Goal: Task Accomplishment & Management: Manage account settings

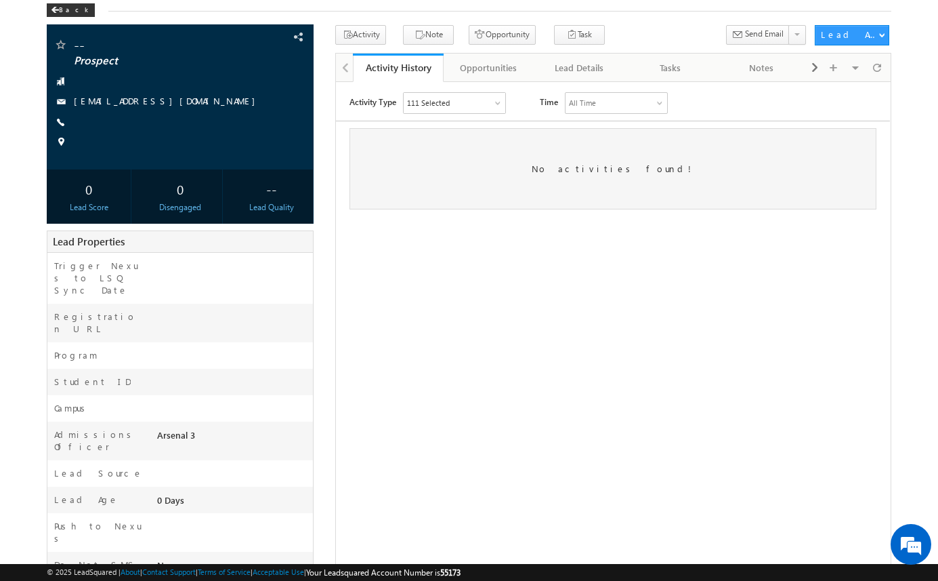
scroll to position [68, 0]
click at [303, 240] on span at bounding box center [300, 241] width 15 height 15
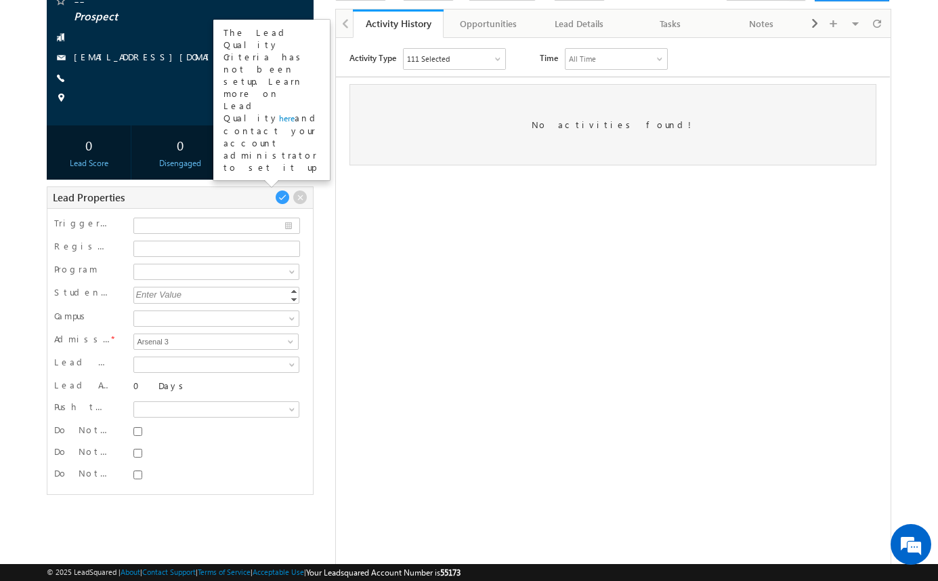
scroll to position [138, 0]
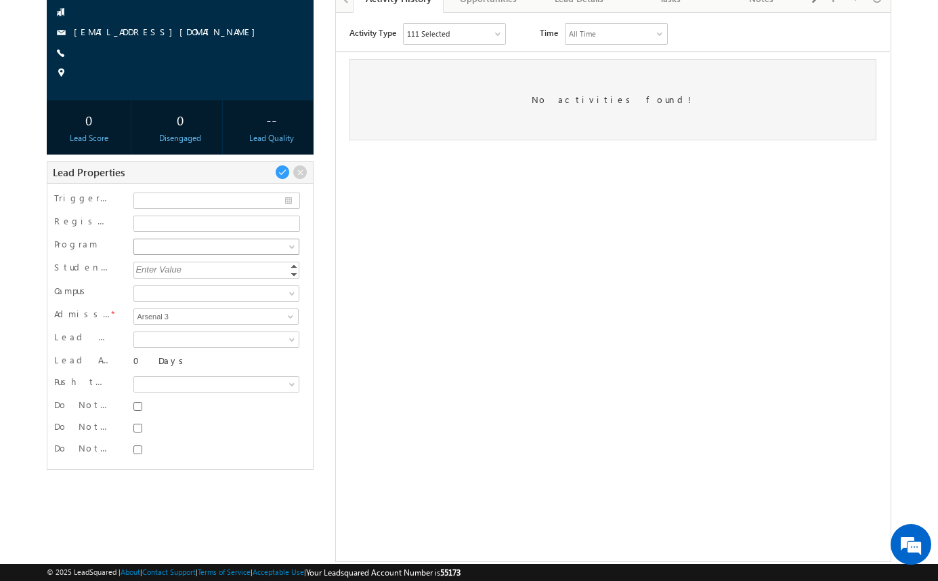
click at [280, 246] on span at bounding box center [214, 246] width 161 height 12
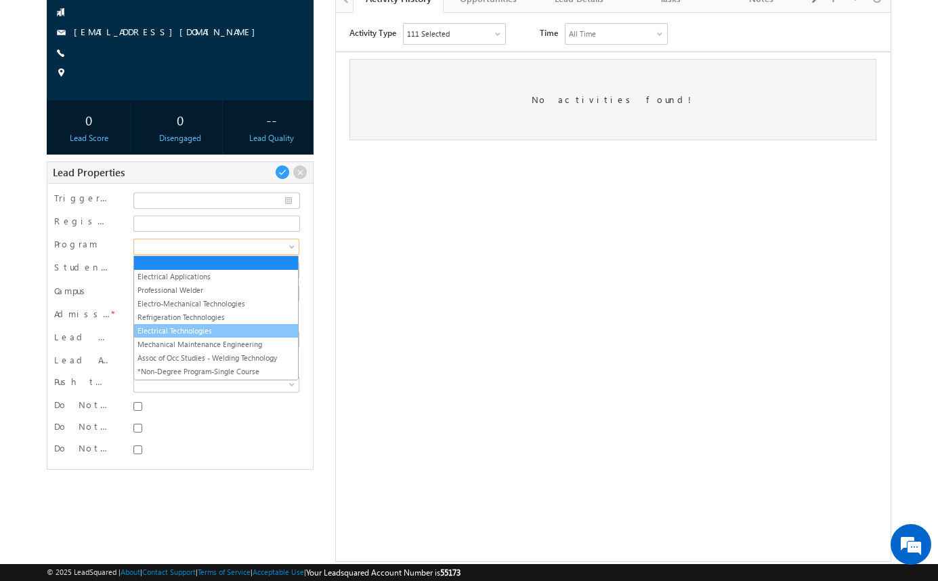
scroll to position [5, 0]
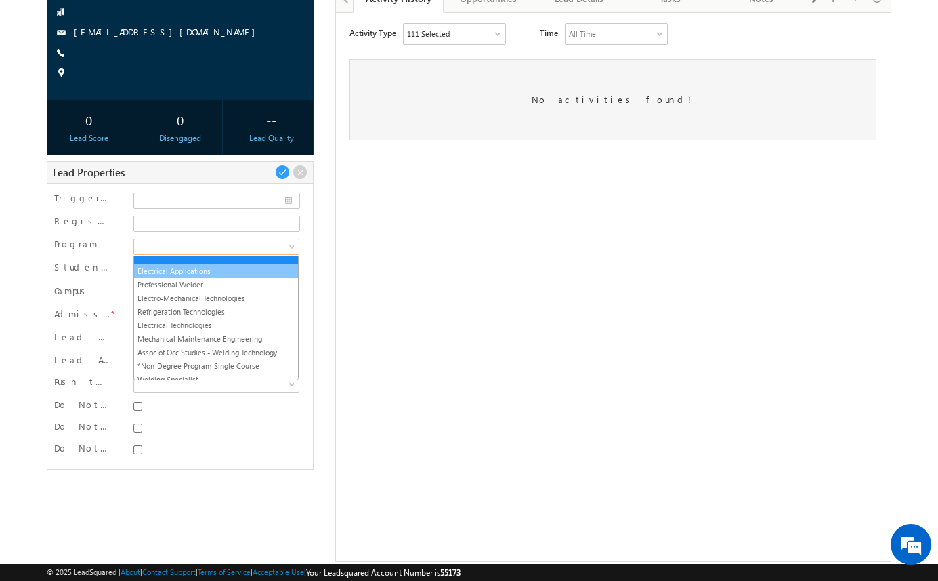
click at [235, 268] on link "Electrical Applications" at bounding box center [216, 271] width 164 height 12
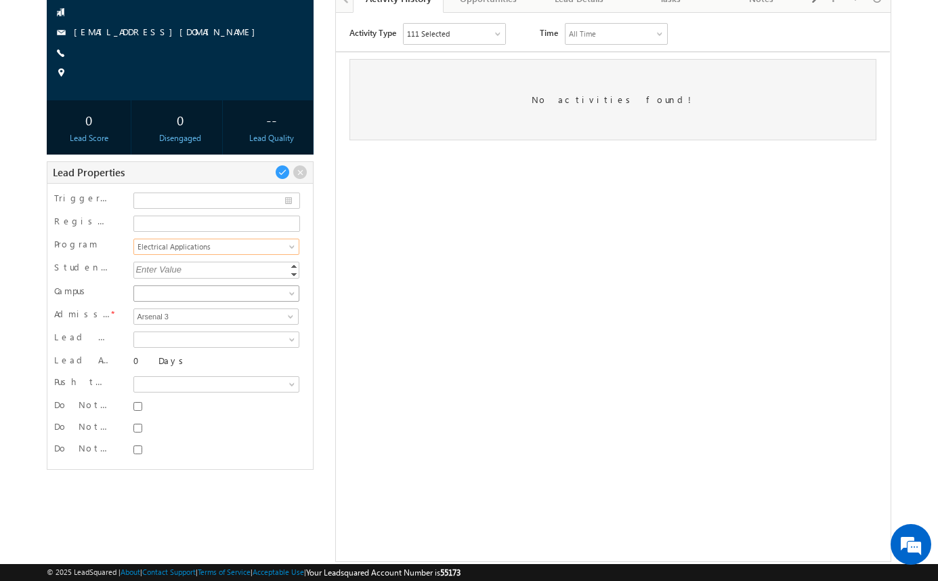
click at [236, 290] on span at bounding box center [214, 293] width 161 height 12
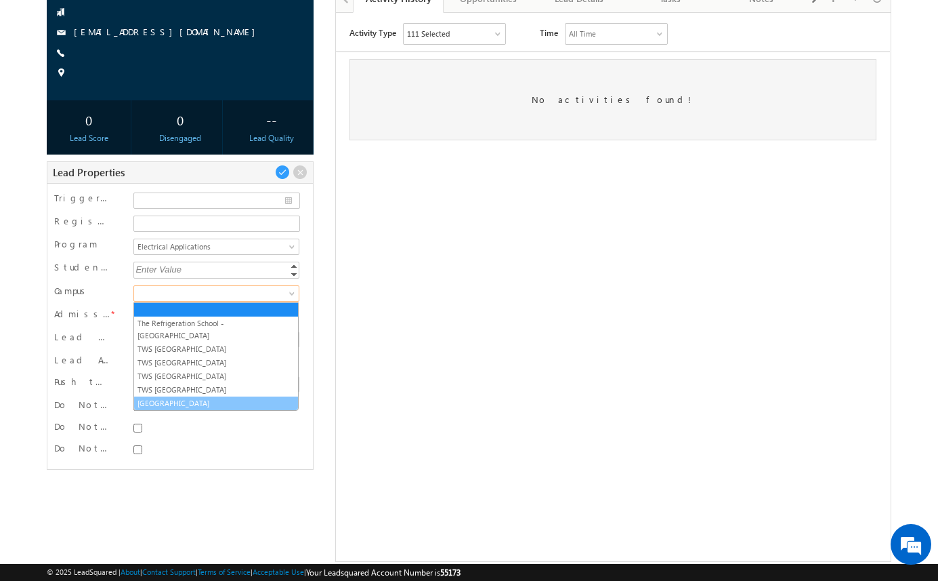
click at [237, 397] on link "[GEOGRAPHIC_DATA]" at bounding box center [216, 403] width 164 height 12
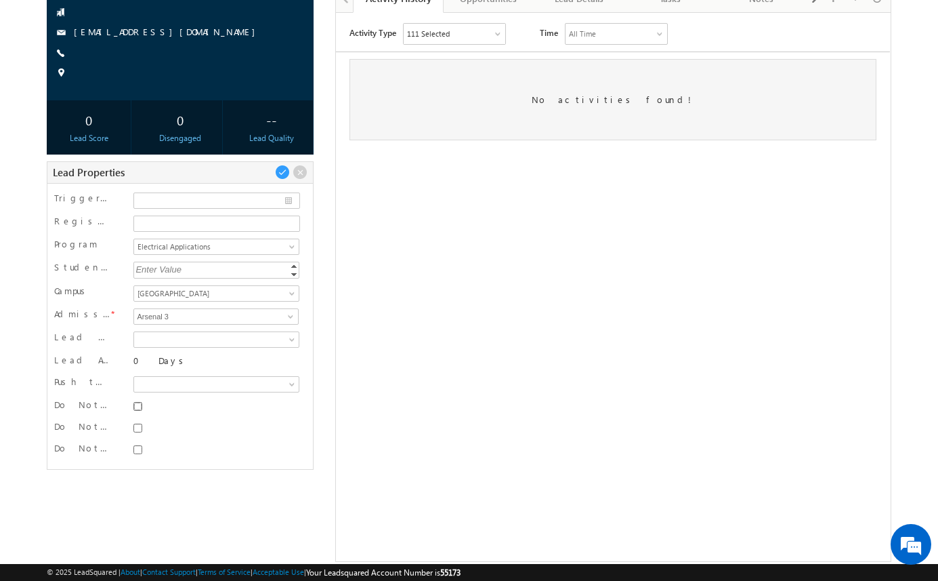
click at [141, 405] on input "Do Not SMS" at bounding box center [137, 406] width 9 height 9
checkbox input "true"
click at [140, 430] on input "Do Not Email" at bounding box center [137, 427] width 9 height 9
checkbox input "true"
click at [140, 453] on input "Do Not Call" at bounding box center [137, 449] width 9 height 9
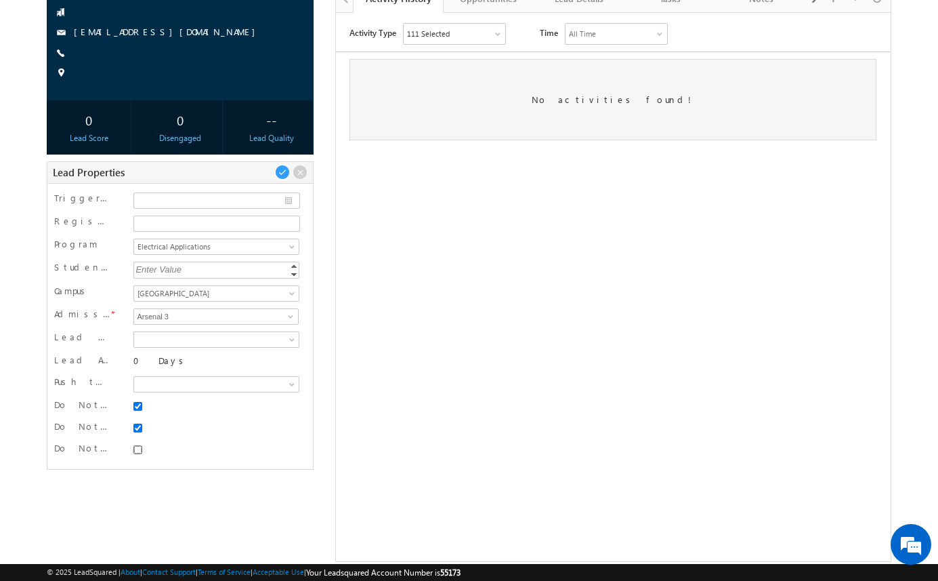
checkbox input "true"
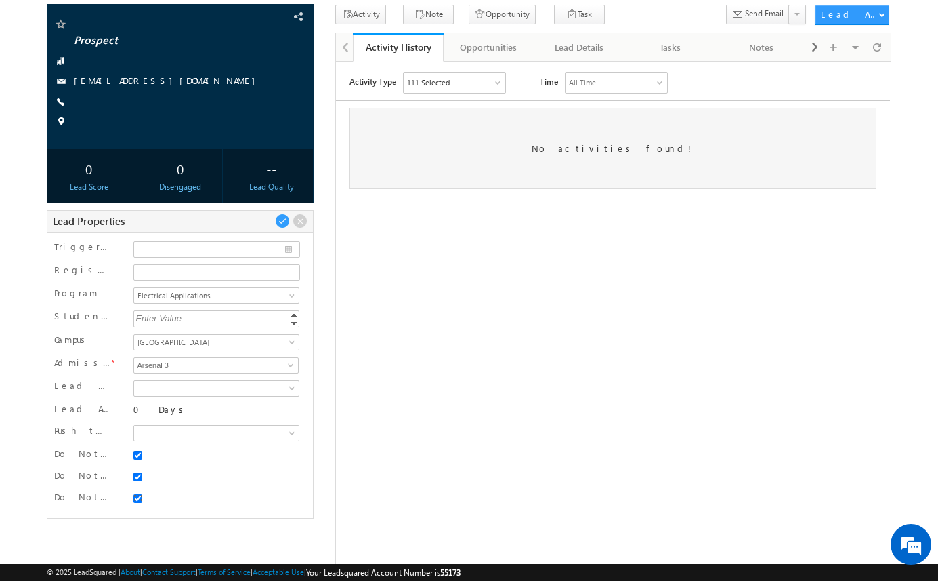
scroll to position [59, 0]
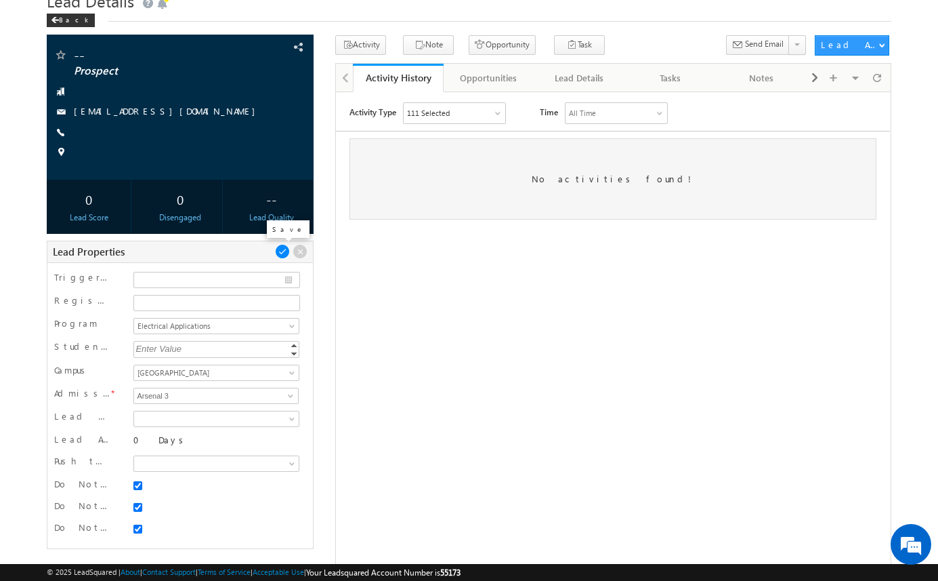
click at [282, 248] on span at bounding box center [282, 251] width 15 height 15
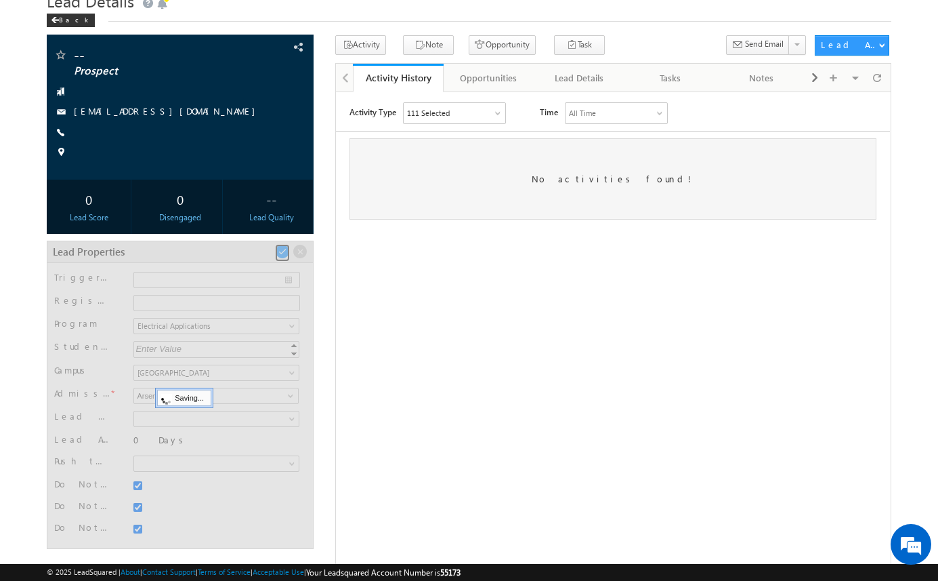
scroll to position [39, 0]
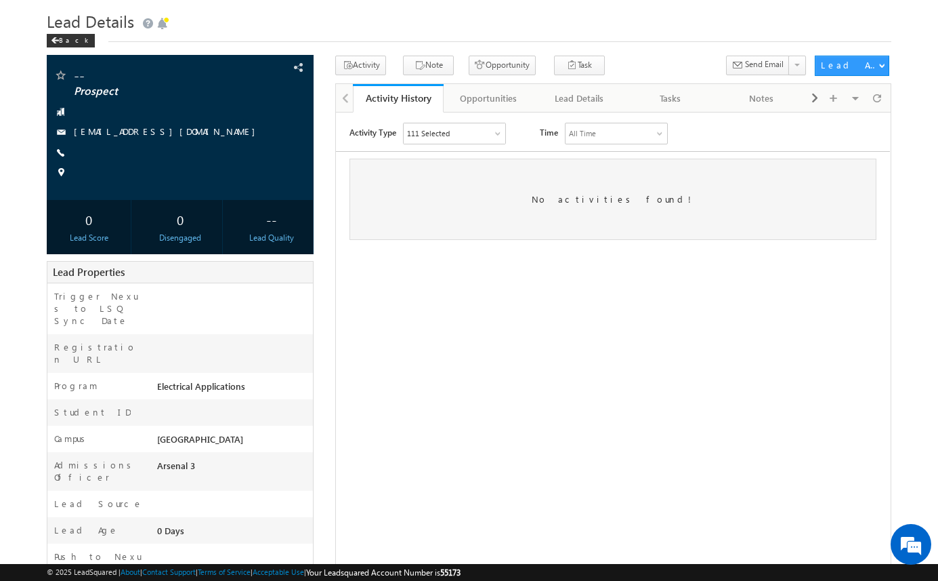
click at [322, 234] on div "-- Prospect amartha+test91225atlea@arsenalstudios.com --" at bounding box center [469, 374] width 845 height 637
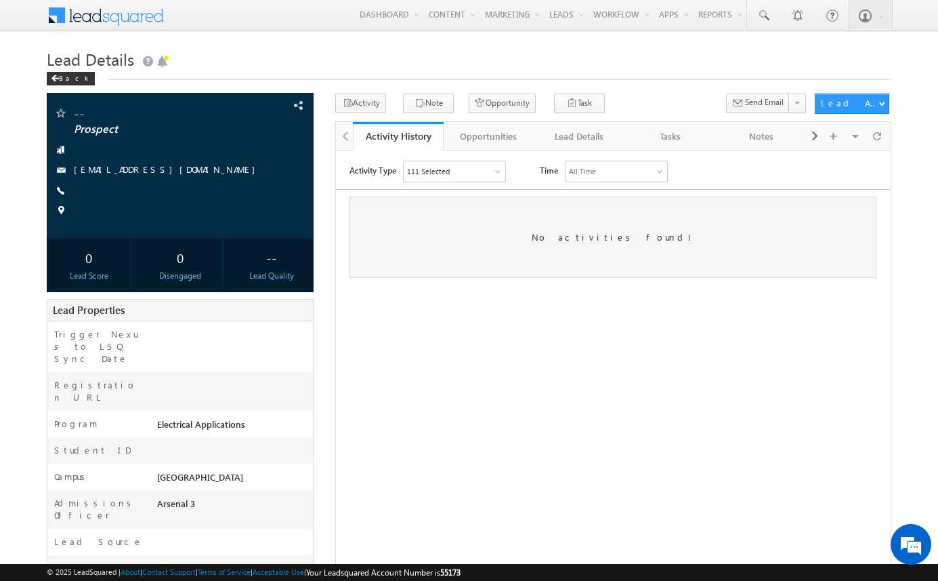
scroll to position [0, 0]
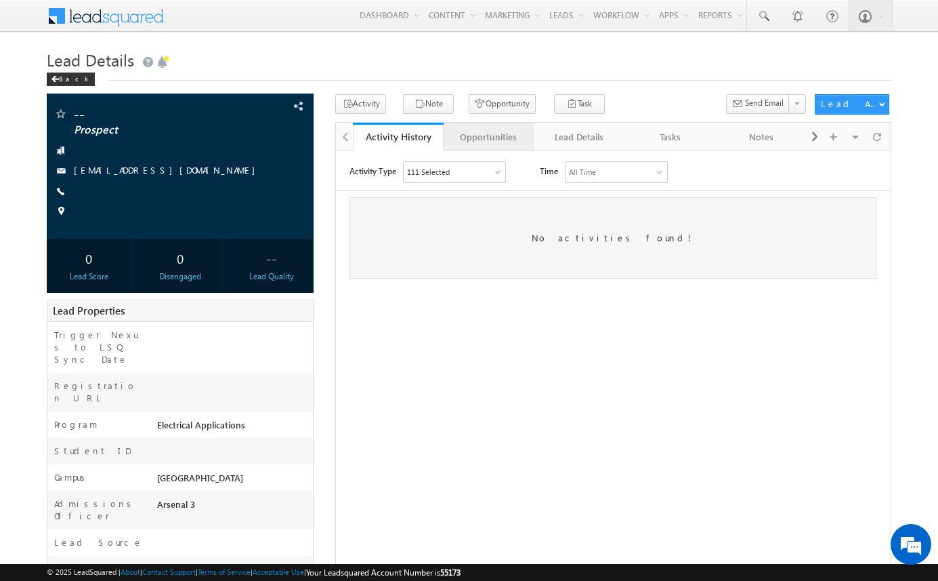
click at [489, 138] on div "Opportunities" at bounding box center [489, 137] width 68 height 16
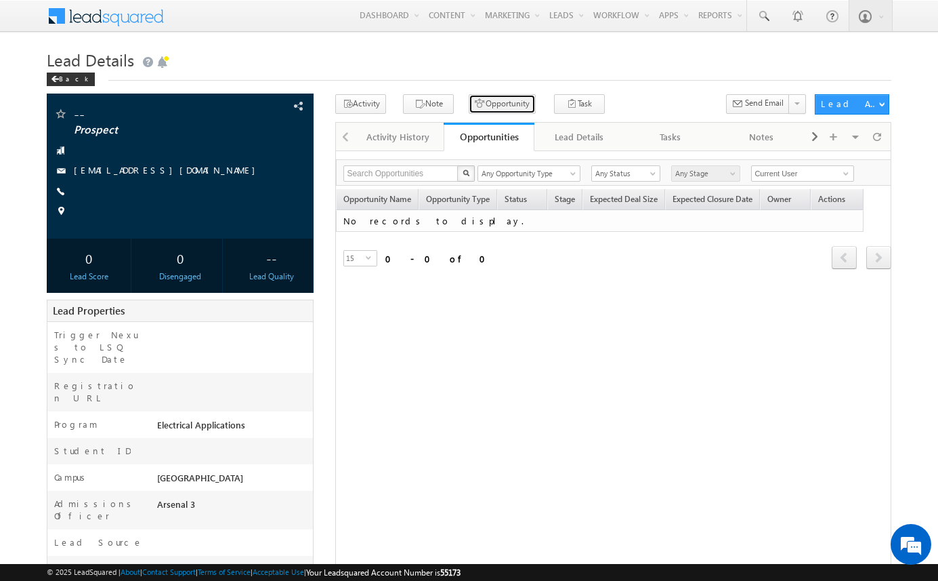
click at [499, 102] on button "Opportunity" at bounding box center [502, 104] width 67 height 20
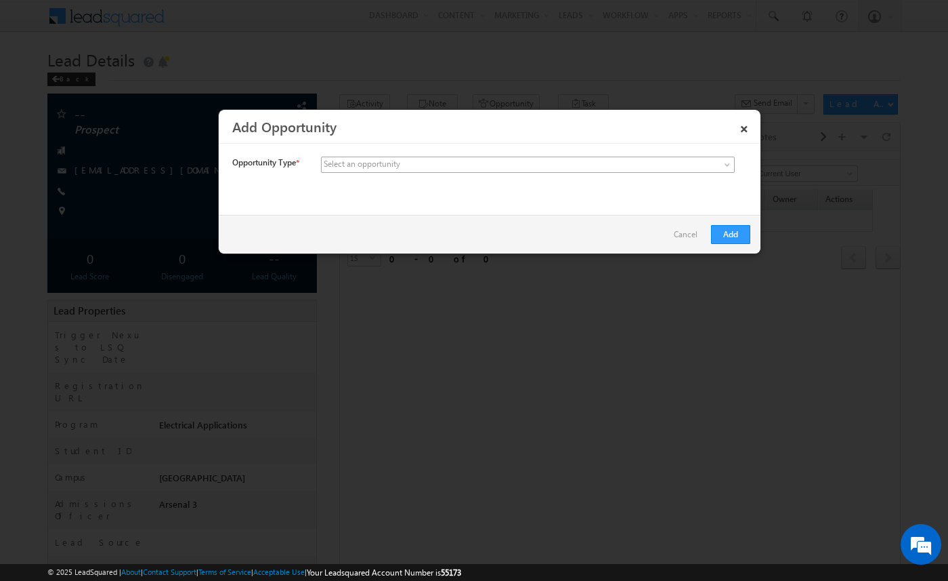
click at [467, 167] on span at bounding box center [427, 165] width 211 height 12
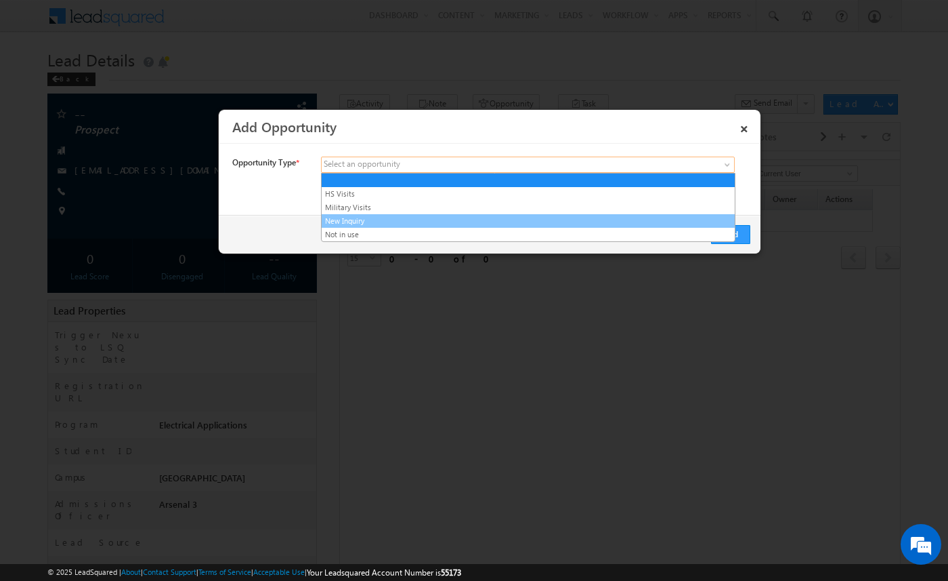
click at [463, 215] on link "New Inquiry" at bounding box center [528, 221] width 413 height 12
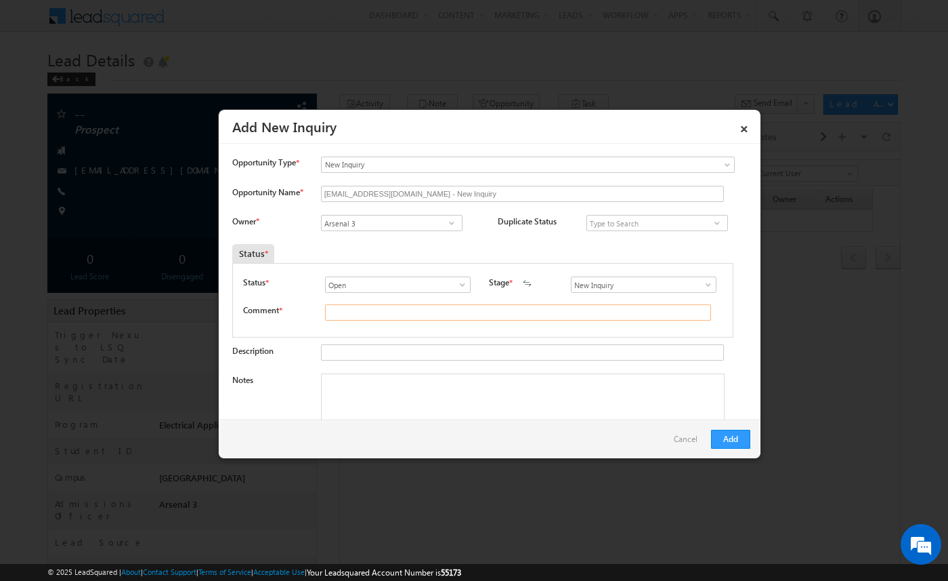
click at [405, 316] on input "text" at bounding box center [518, 312] width 386 height 16
type input "test"
click at [724, 438] on button "Add" at bounding box center [730, 439] width 39 height 19
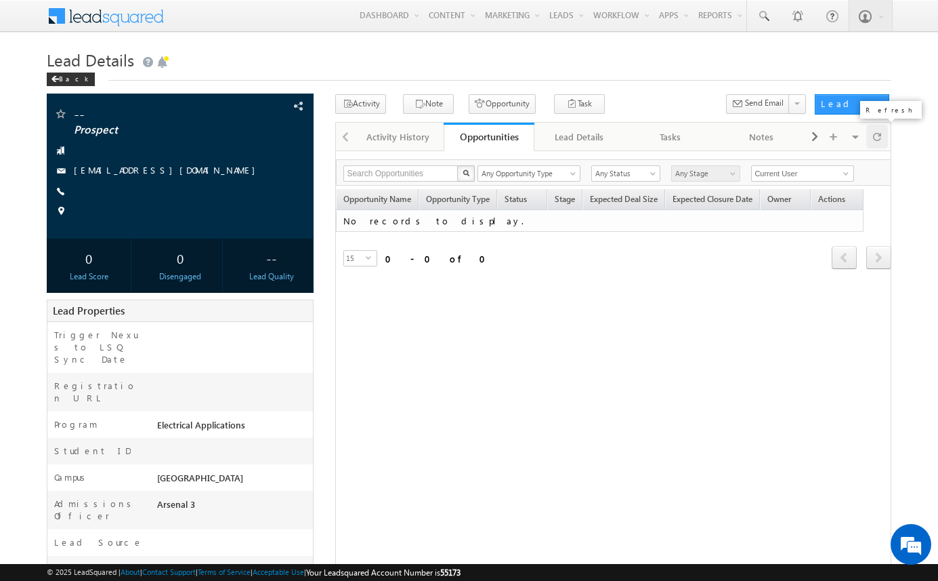
click at [878, 140] on span at bounding box center [877, 137] width 8 height 24
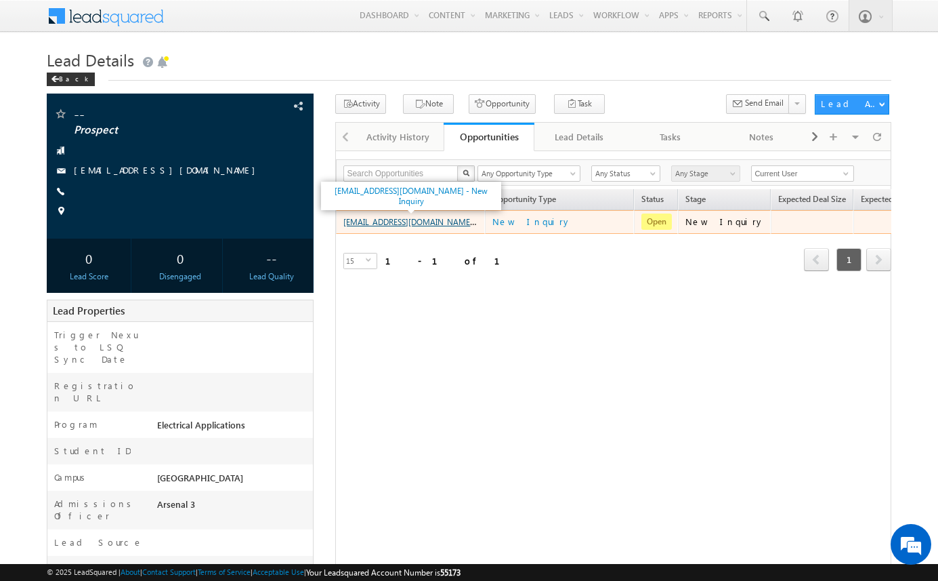
click at [401, 225] on link "amartha+test91225atlea@arsenalstudios.com - New Inquiry" at bounding box center [433, 221] width 180 height 12
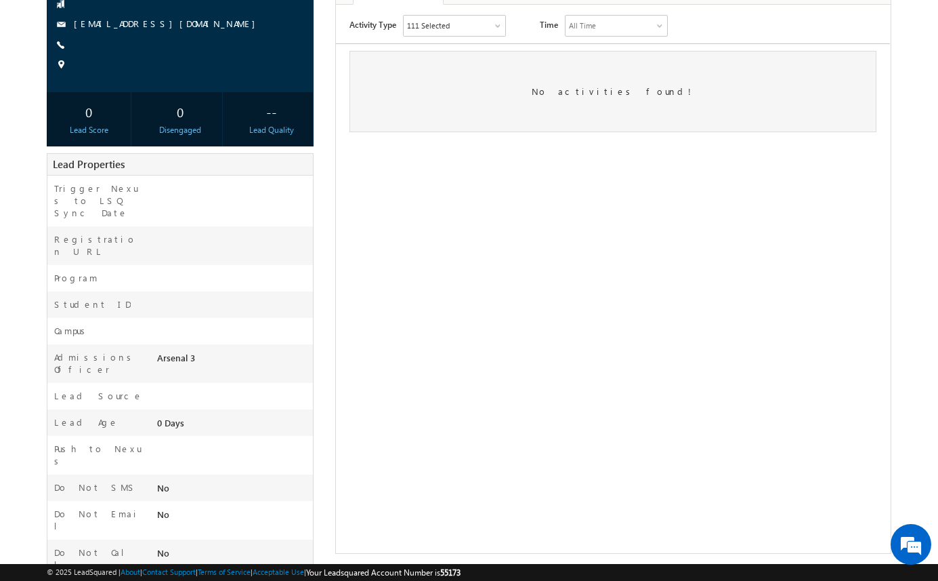
scroll to position [154, 0]
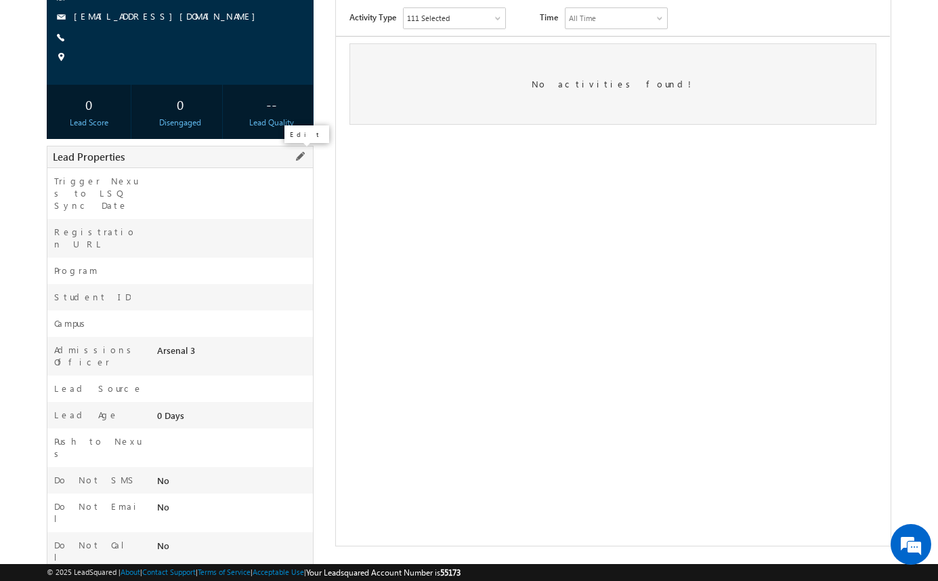
click at [299, 157] on span at bounding box center [300, 156] width 15 height 15
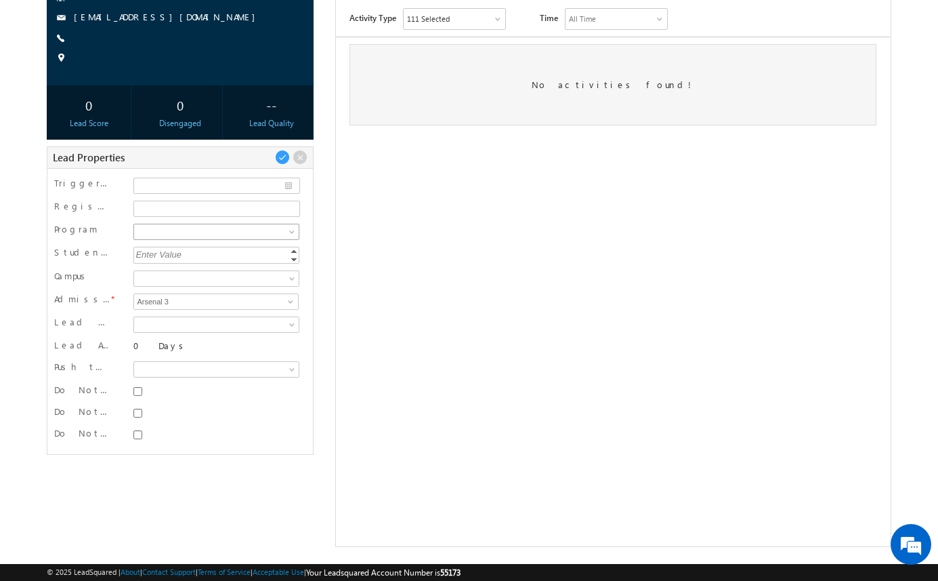
click at [292, 229] on span at bounding box center [293, 234] width 11 height 11
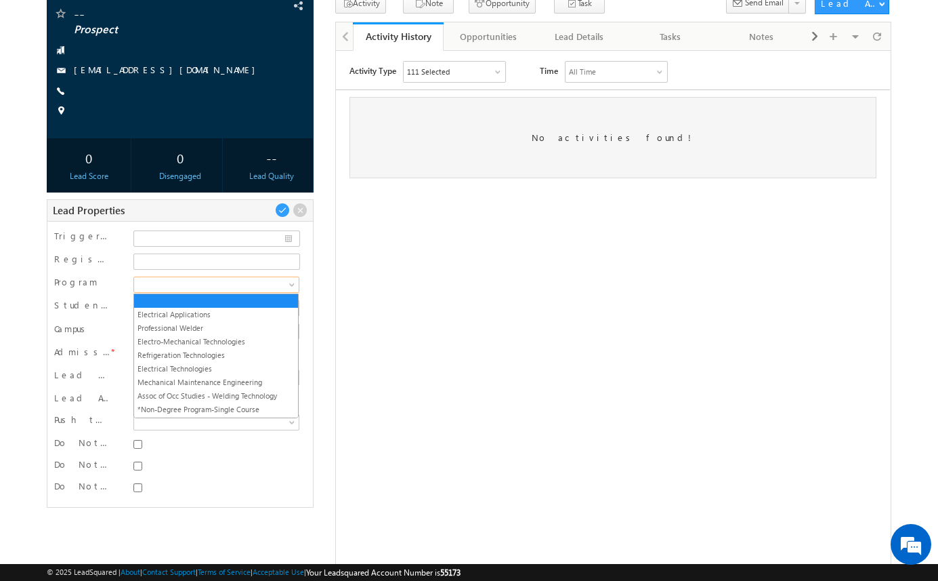
scroll to position [106, 0]
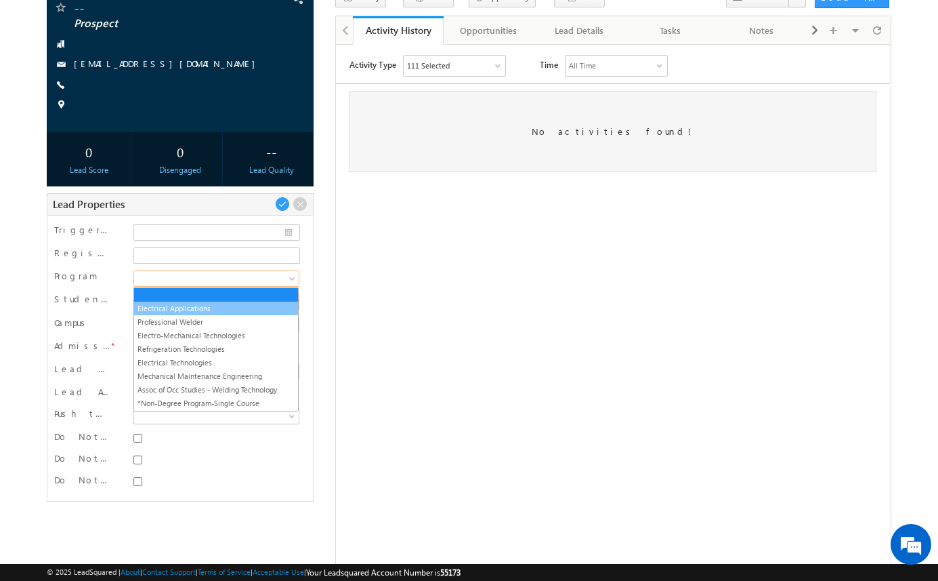
click at [260, 306] on link "Electrical Applications" at bounding box center [216, 308] width 164 height 12
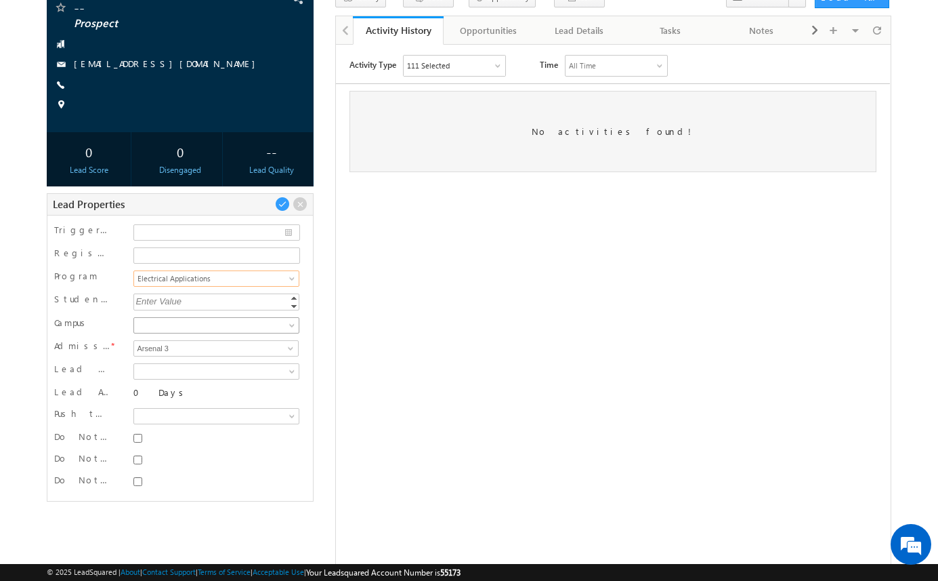
click at [261, 327] on span at bounding box center [214, 325] width 161 height 12
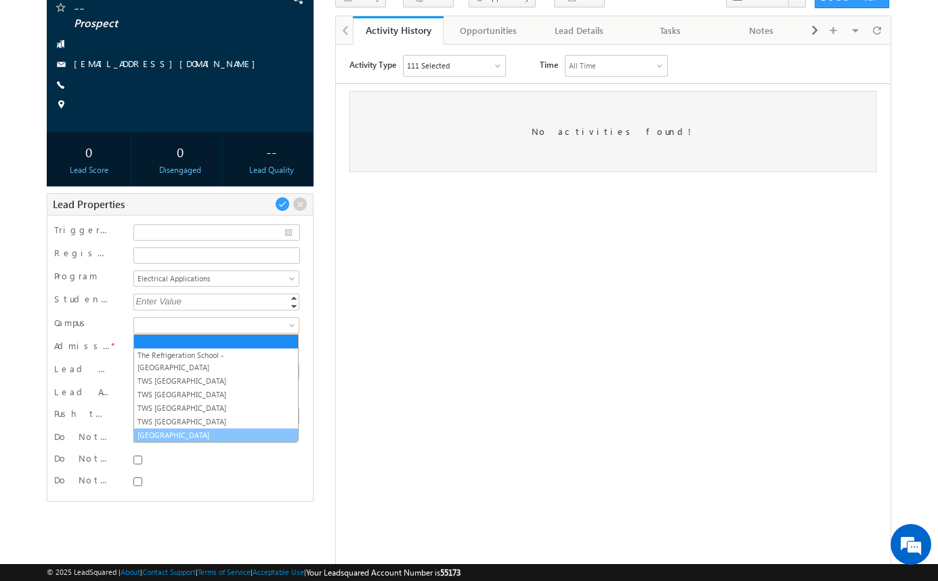
click at [249, 429] on link "[GEOGRAPHIC_DATA]" at bounding box center [216, 435] width 164 height 12
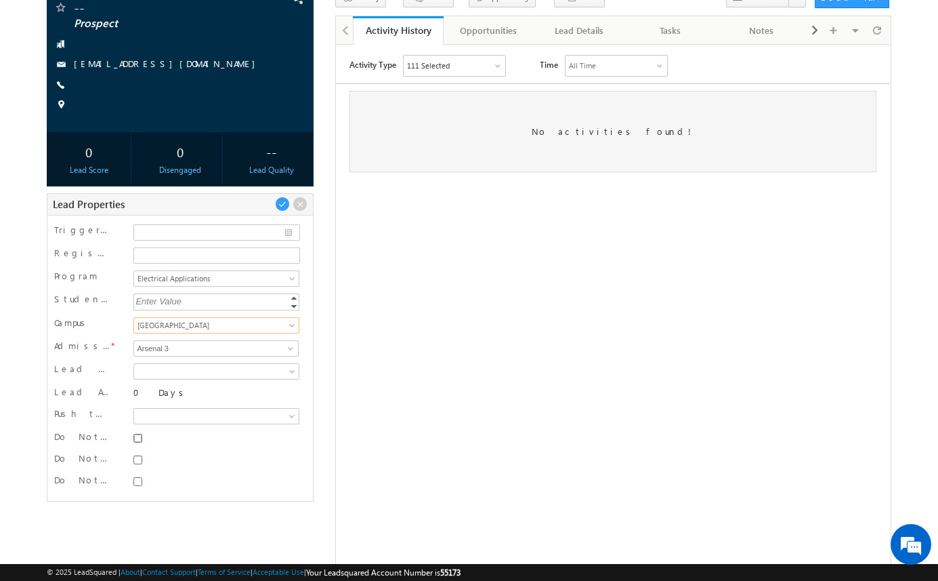
click at [141, 437] on input "Do Not SMS" at bounding box center [137, 438] width 9 height 9
checkbox input "true"
click at [140, 452] on div at bounding box center [215, 461] width 171 height 19
click at [140, 461] on input "Do Not Email" at bounding box center [137, 459] width 9 height 9
checkbox input "true"
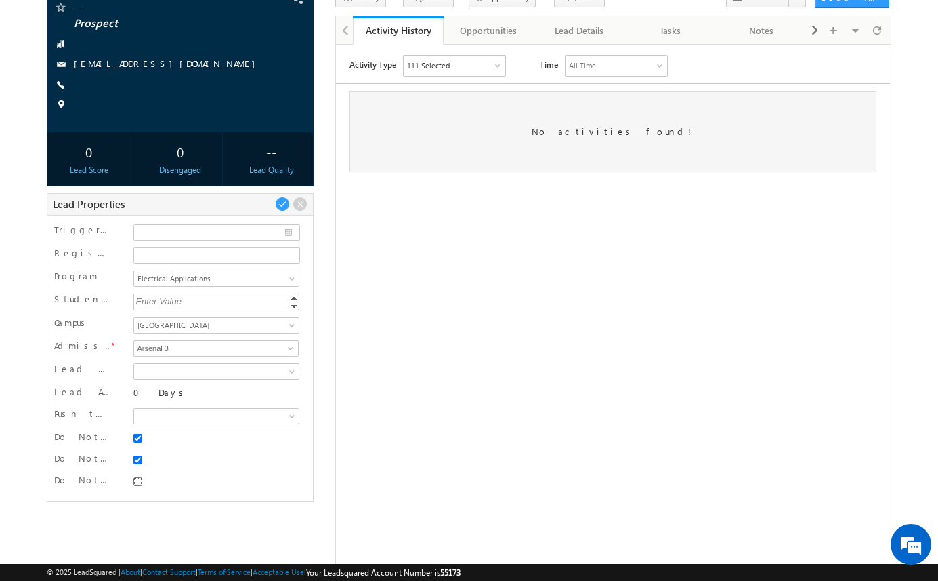
click at [141, 481] on input "Do Not Call" at bounding box center [137, 481] width 9 height 9
checkbox input "true"
click at [282, 203] on span at bounding box center [282, 203] width 15 height 15
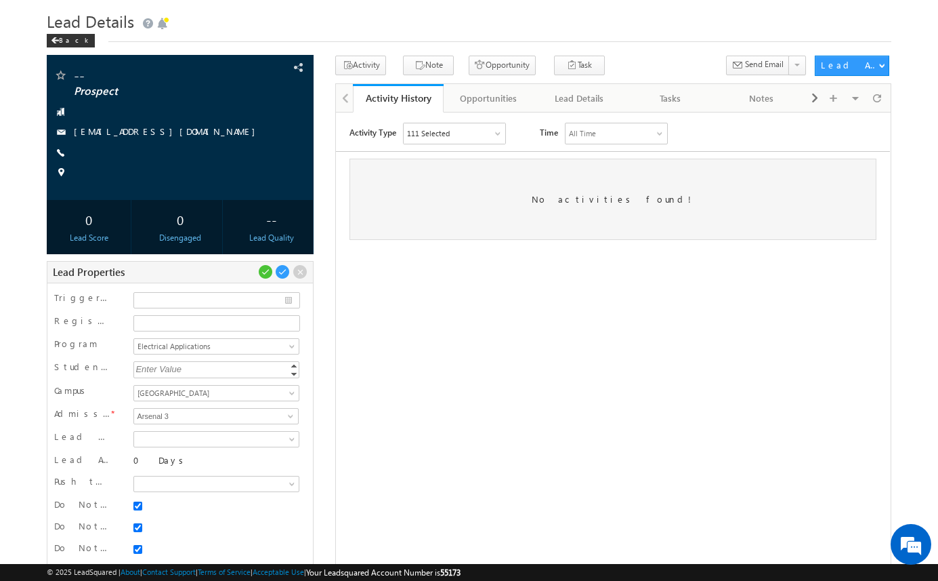
click at [329, 252] on div "-- Prospect" at bounding box center [469, 359] width 845 height 606
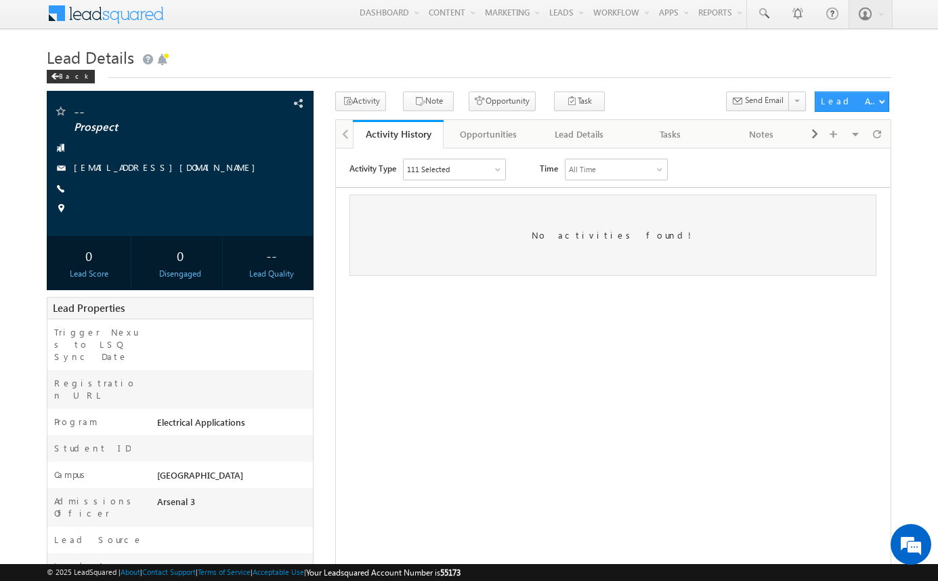
scroll to position [2, 0]
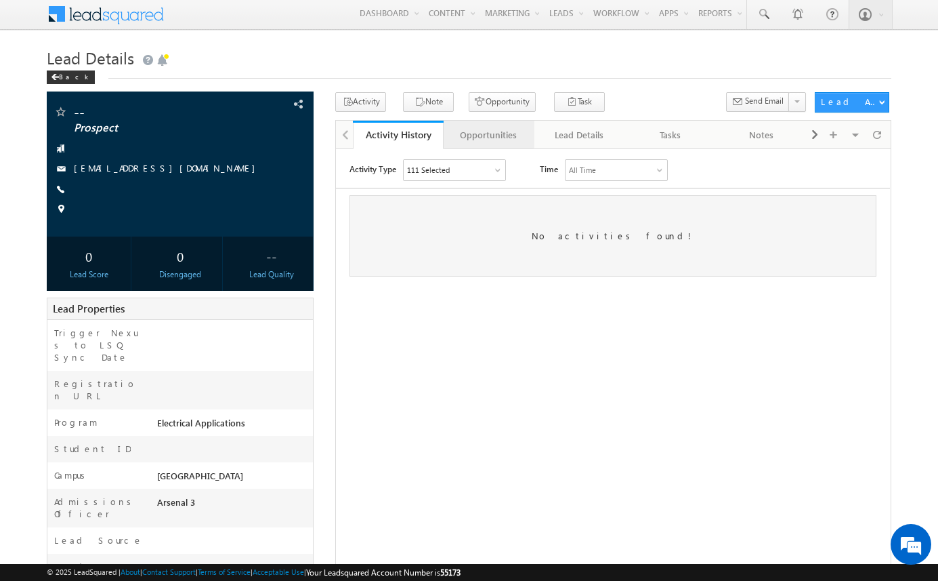
click at [501, 133] on div "Opportunities" at bounding box center [489, 135] width 68 height 16
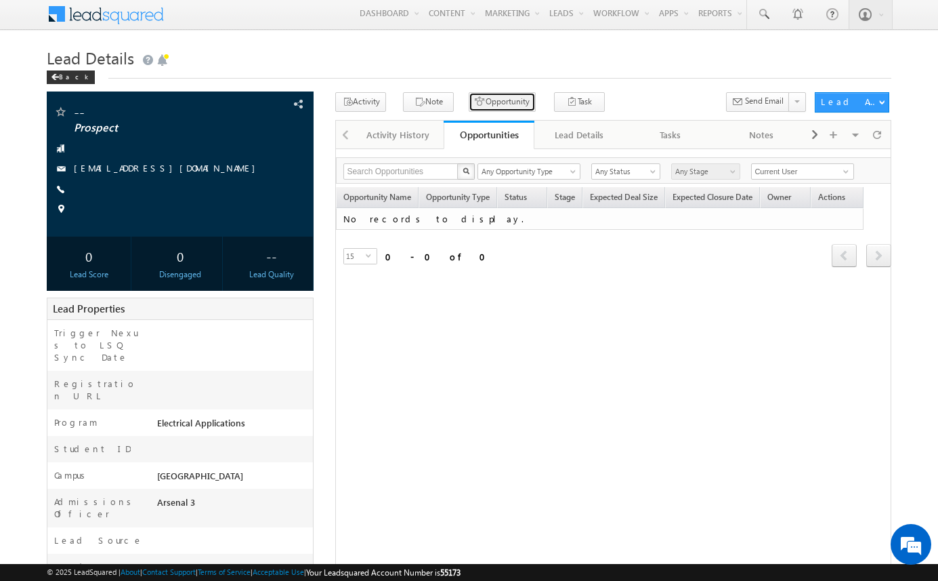
click at [508, 105] on button "Opportunity" at bounding box center [502, 102] width 67 height 20
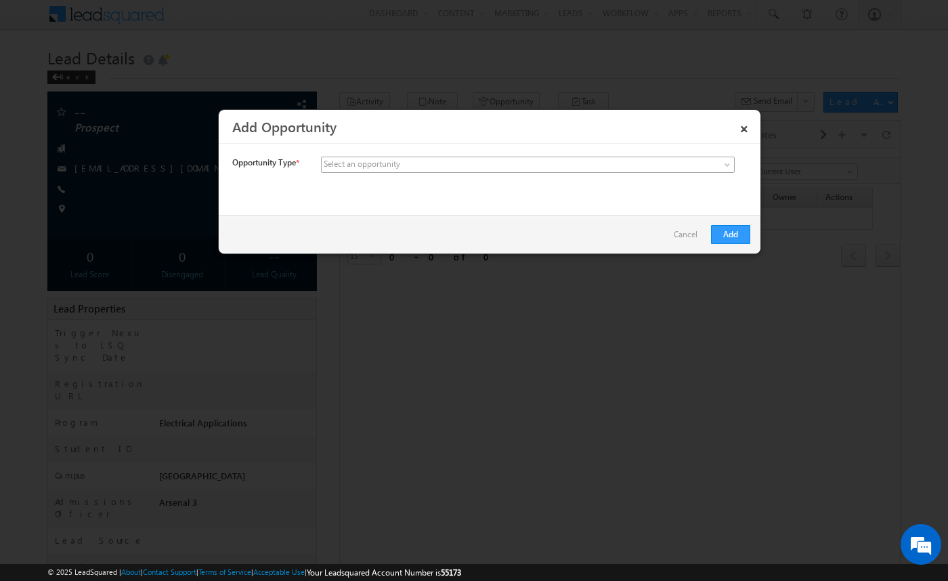
click at [417, 165] on span at bounding box center [427, 165] width 211 height 12
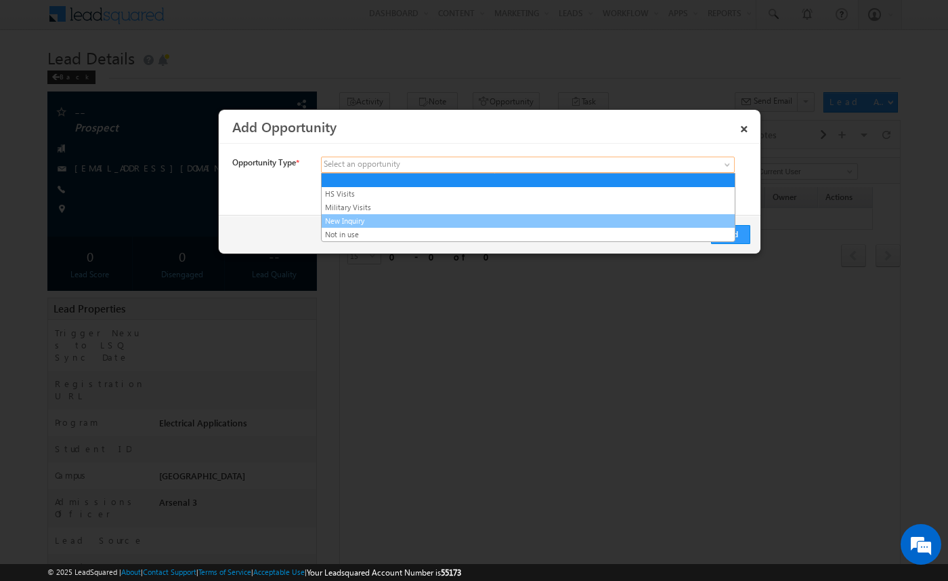
click at [402, 221] on link "New Inquiry" at bounding box center [528, 221] width 413 height 12
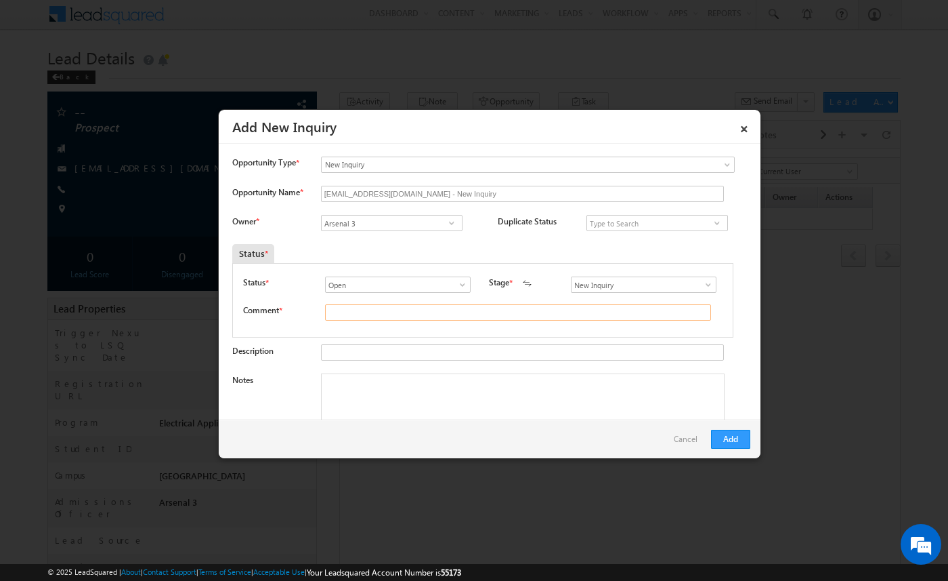
click at [367, 318] on input "text" at bounding box center [518, 312] width 386 height 16
type input "e"
type input "test"
click at [728, 441] on button "Add" at bounding box center [730, 439] width 39 height 19
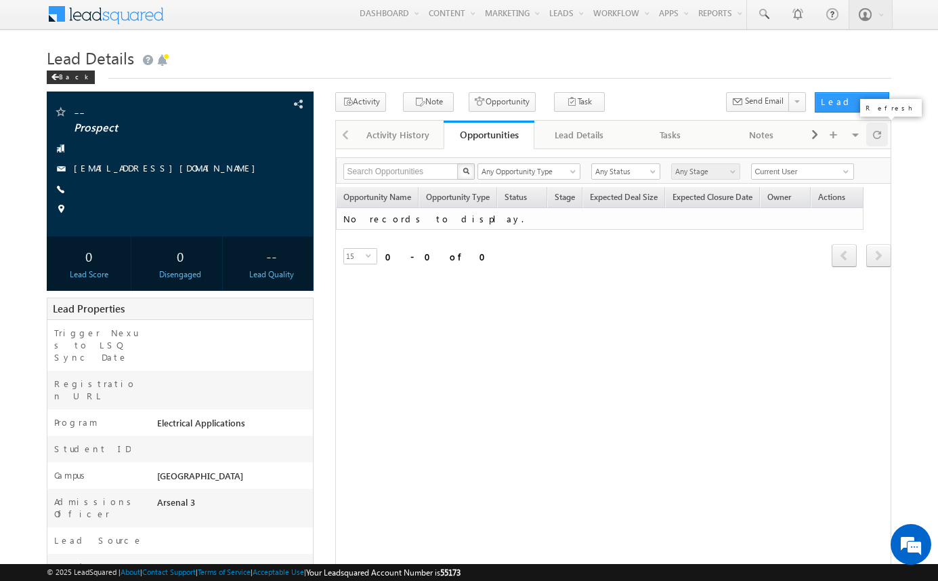
click at [878, 133] on span at bounding box center [877, 135] width 8 height 24
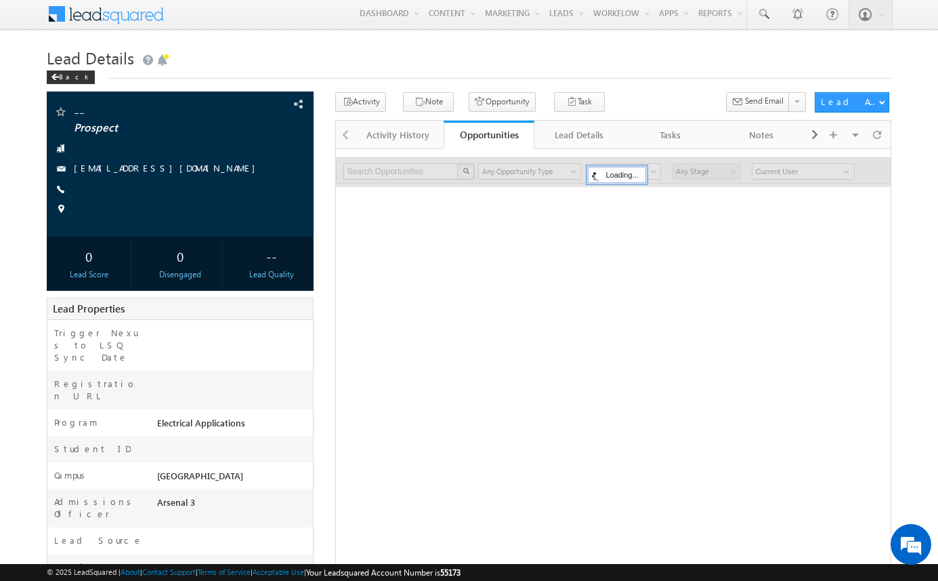
click at [902, 142] on body "Menu Arsenal 3 arsen alstu dios3 @stra tatec [DOMAIN_NAME]" at bounding box center [469, 364] width 938 height 732
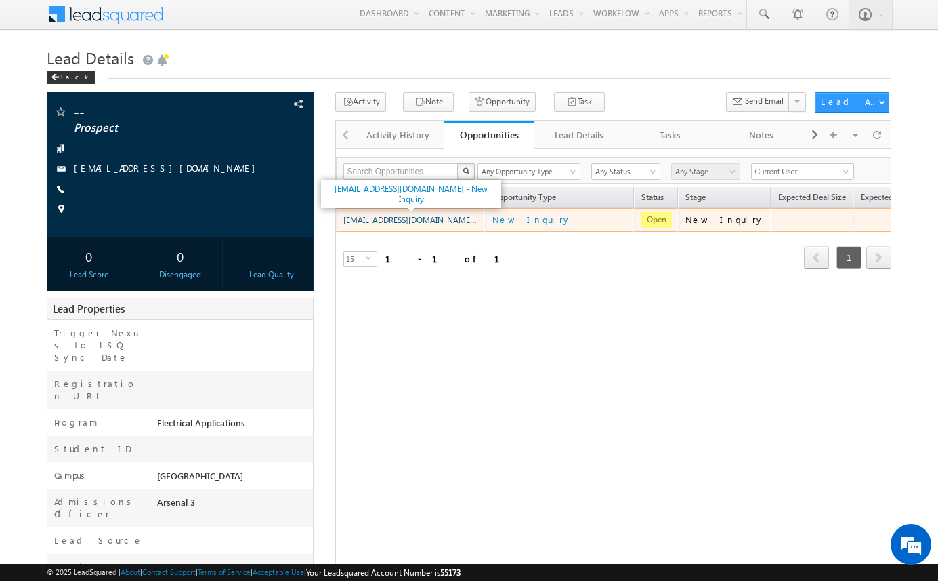
click at [434, 221] on link "[EMAIL_ADDRESS][DOMAIN_NAME] - New Inquiry" at bounding box center [433, 219] width 180 height 12
